Goal: Information Seeking & Learning: Learn about a topic

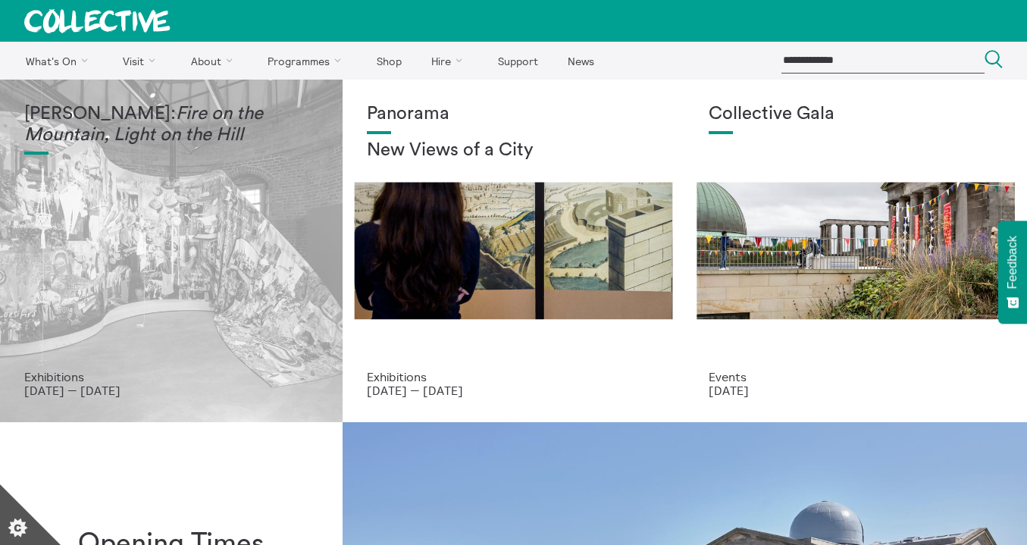
click at [187, 231] on div "Mercedes Azpilicueta: Fire on the Mountain, Light on the Hill" at bounding box center [171, 237] width 294 height 266
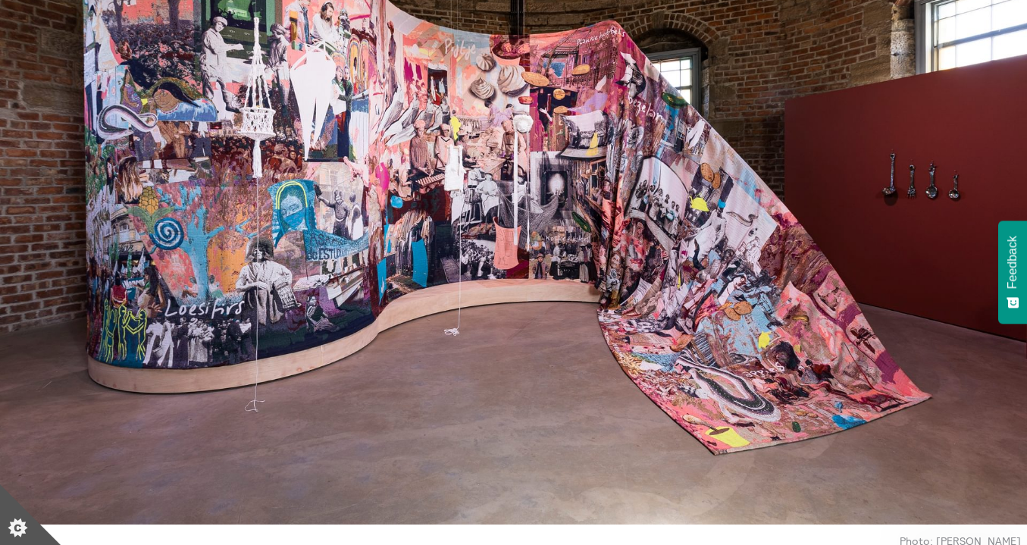
scroll to position [132, 0]
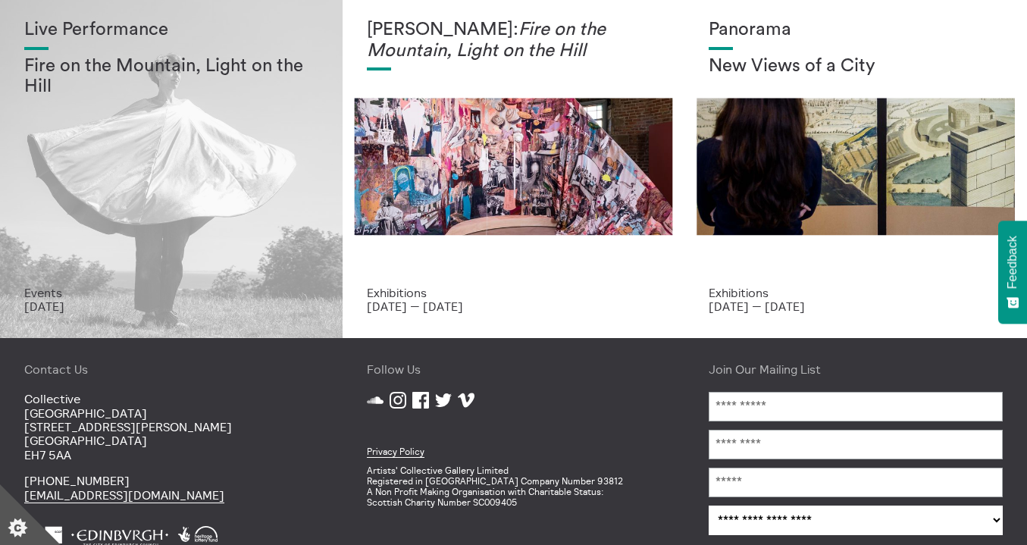
scroll to position [85, 0]
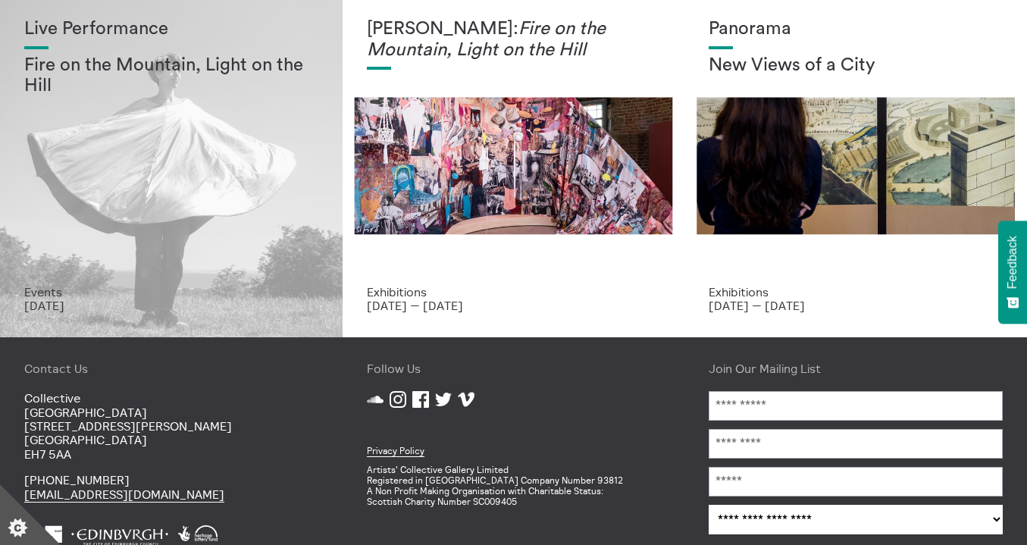
click at [199, 168] on div "Live Performance Fire on the Mountain, Light on the Hill" at bounding box center [171, 152] width 294 height 266
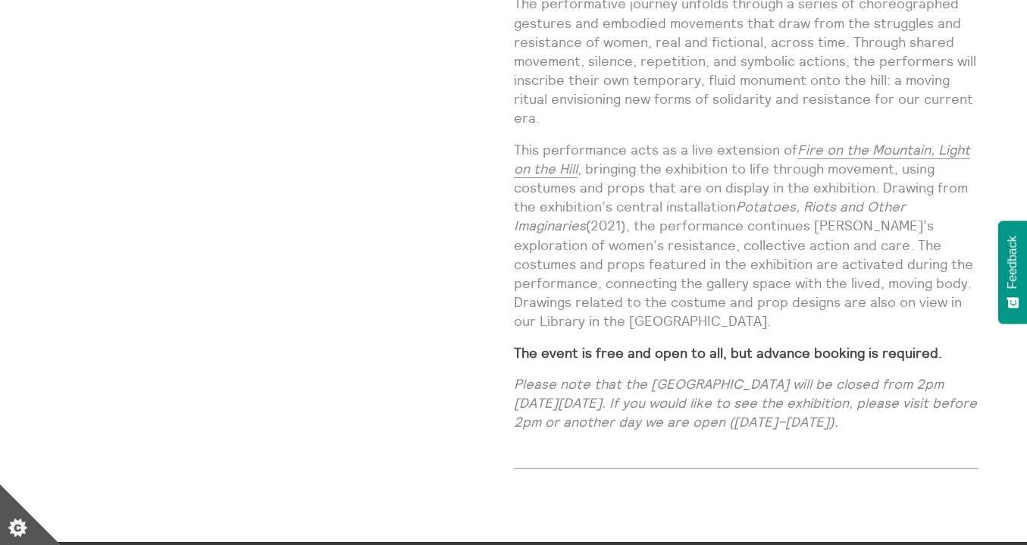
scroll to position [1519, 0]
